Goal: Complete application form: Complete application form

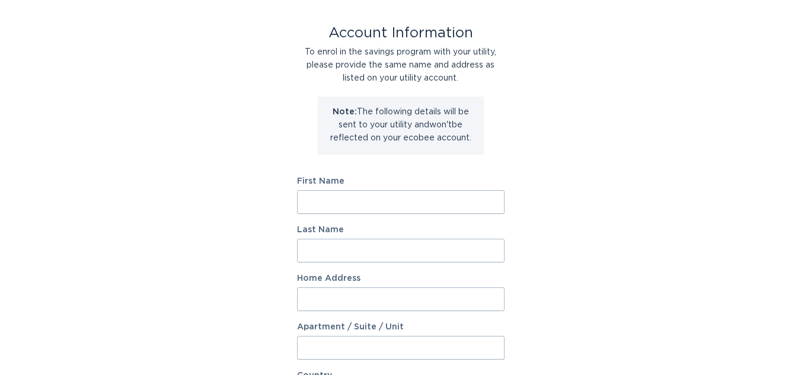
scroll to position [63, 0]
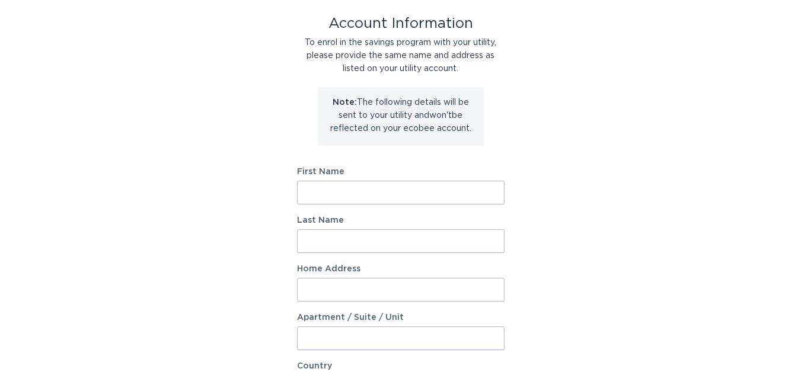
click at [331, 192] on input "First Name" at bounding box center [401, 193] width 208 height 24
click at [482, 190] on input "First Name" at bounding box center [401, 193] width 208 height 24
click at [487, 199] on input "First Name" at bounding box center [401, 193] width 208 height 24
click at [485, 193] on input "First Name" at bounding box center [401, 193] width 208 height 24
type input "[PERSON_NAME]"
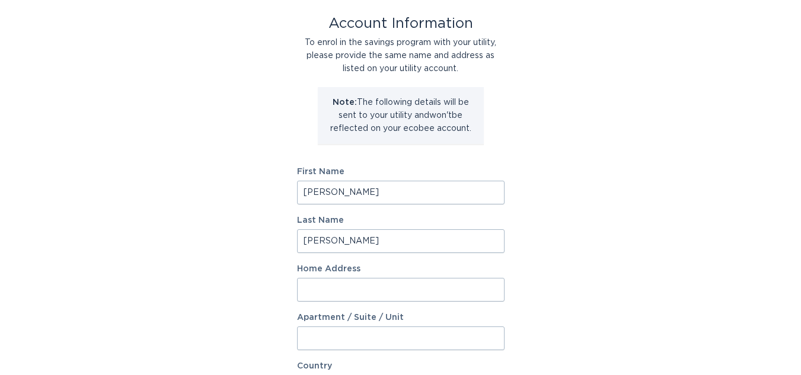
type input "[PERSON_NAME]"
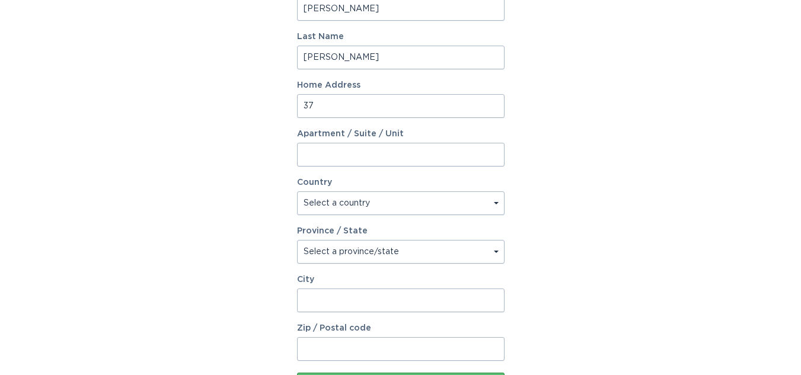
scroll to position [245, 0]
type input "3"
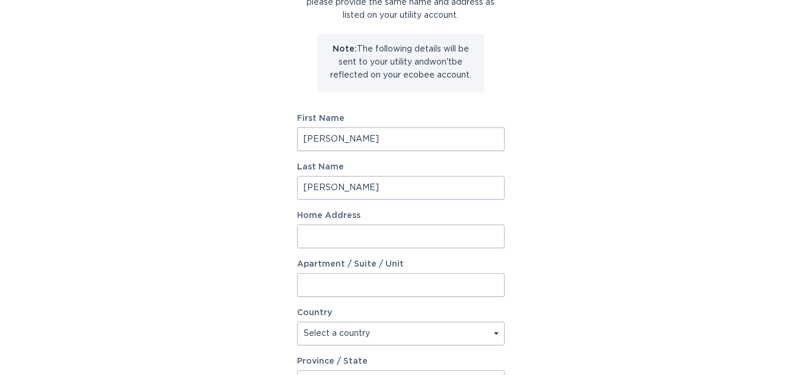
scroll to position [117, 0]
paste input "[STREET_ADDRESS][PERSON_NAME]"
drag, startPoint x: 379, startPoint y: 238, endPoint x: 528, endPoint y: 236, distance: 149.5
click at [528, 236] on div "Account Information To enrol in the savings program with your utility, please p…" at bounding box center [400, 246] width 801 height 655
type input "3798 [GEOGRAPHIC_DATA] Sub"
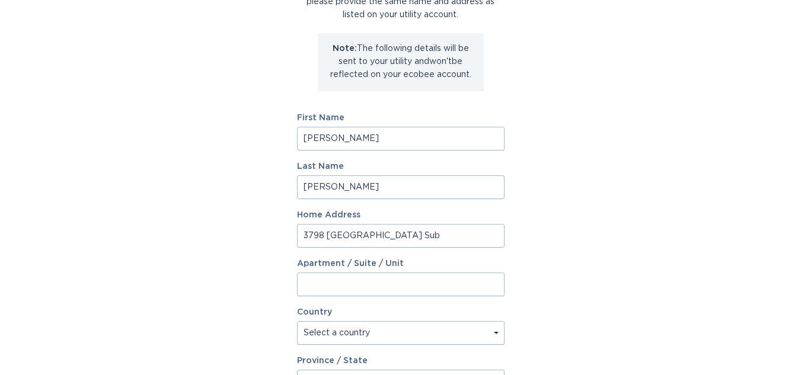
click at [358, 288] on input "Apartment / Suite / Unit" at bounding box center [401, 285] width 208 height 24
click at [367, 335] on select "Select a country [GEOGRAPHIC_DATA] [GEOGRAPHIC_DATA]" at bounding box center [401, 333] width 208 height 24
select select "US"
click at [297, 321] on select "Select a country [GEOGRAPHIC_DATA] [GEOGRAPHIC_DATA]" at bounding box center [401, 333] width 208 height 24
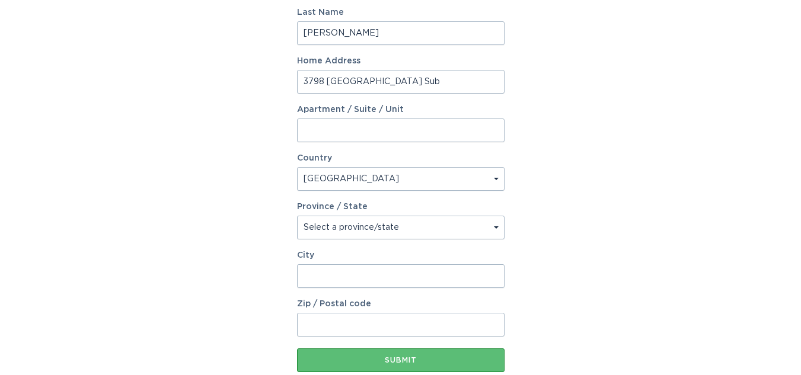
scroll to position [270, 0]
drag, startPoint x: 414, startPoint y: 81, endPoint x: 256, endPoint y: 90, distance: 158.0
click at [256, 90] on div "Account Information To enrol in the savings program with your utility, please p…" at bounding box center [400, 92] width 801 height 655
click at [334, 276] on input "City" at bounding box center [401, 277] width 208 height 24
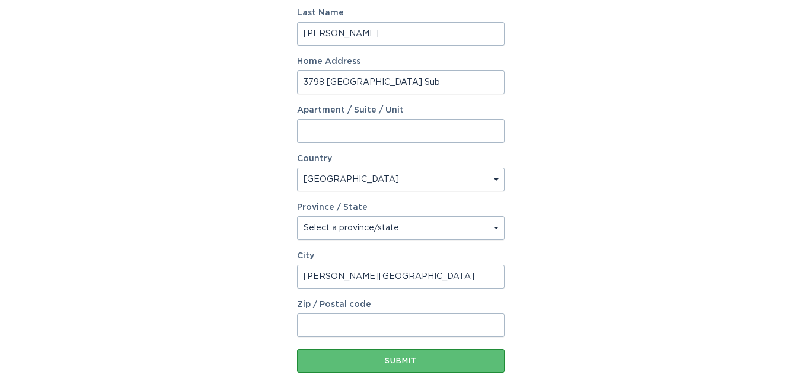
type input "Dawson Springs"
click at [357, 227] on select "Select a province/state Alabama Alaska American Samoa Arizona Arkansas Californ…" at bounding box center [401, 228] width 208 height 24
select select "KY"
click at [297, 216] on select "Select a province/state Alabama Alaska American Samoa Arizona Arkansas Californ…" at bounding box center [401, 228] width 208 height 24
click at [325, 321] on input "Zip / Postal code" at bounding box center [401, 326] width 208 height 24
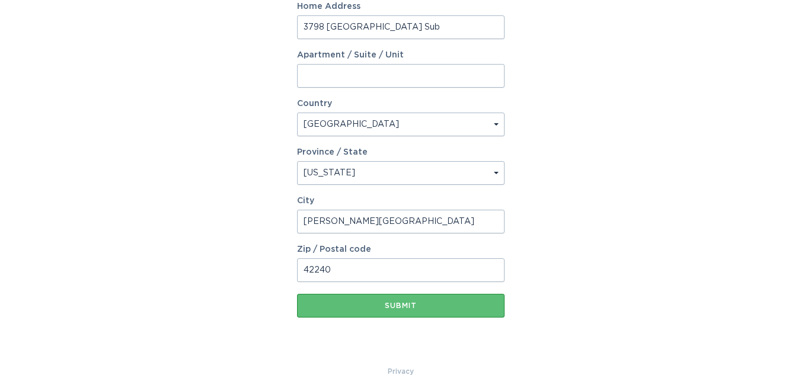
scroll to position [346, 0]
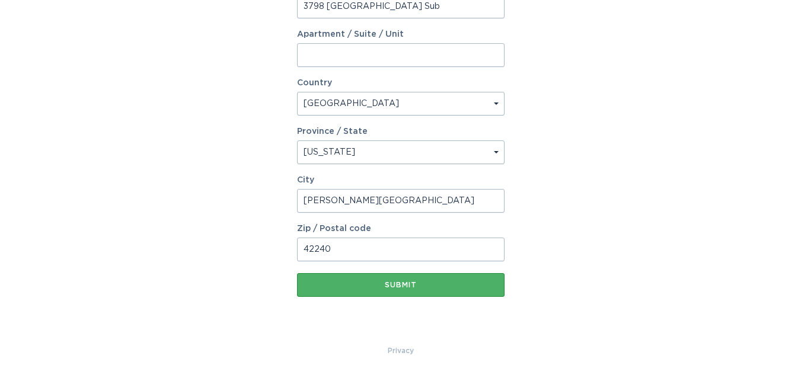
type input "42240"
click at [390, 285] on div "Submit" at bounding box center [401, 285] width 196 height 7
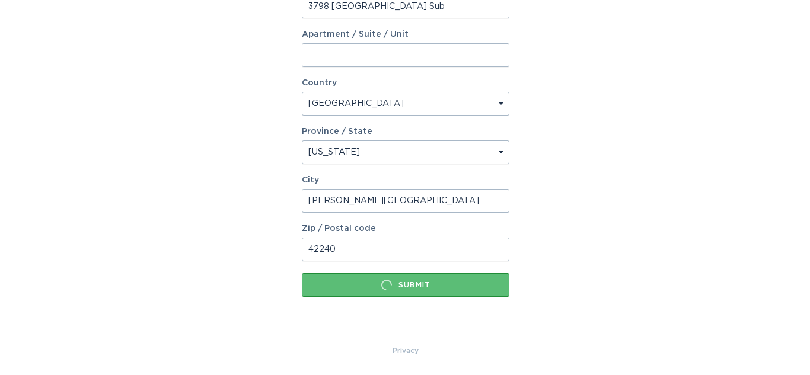
scroll to position [0, 0]
